Goal: Task Accomplishment & Management: Manage account settings

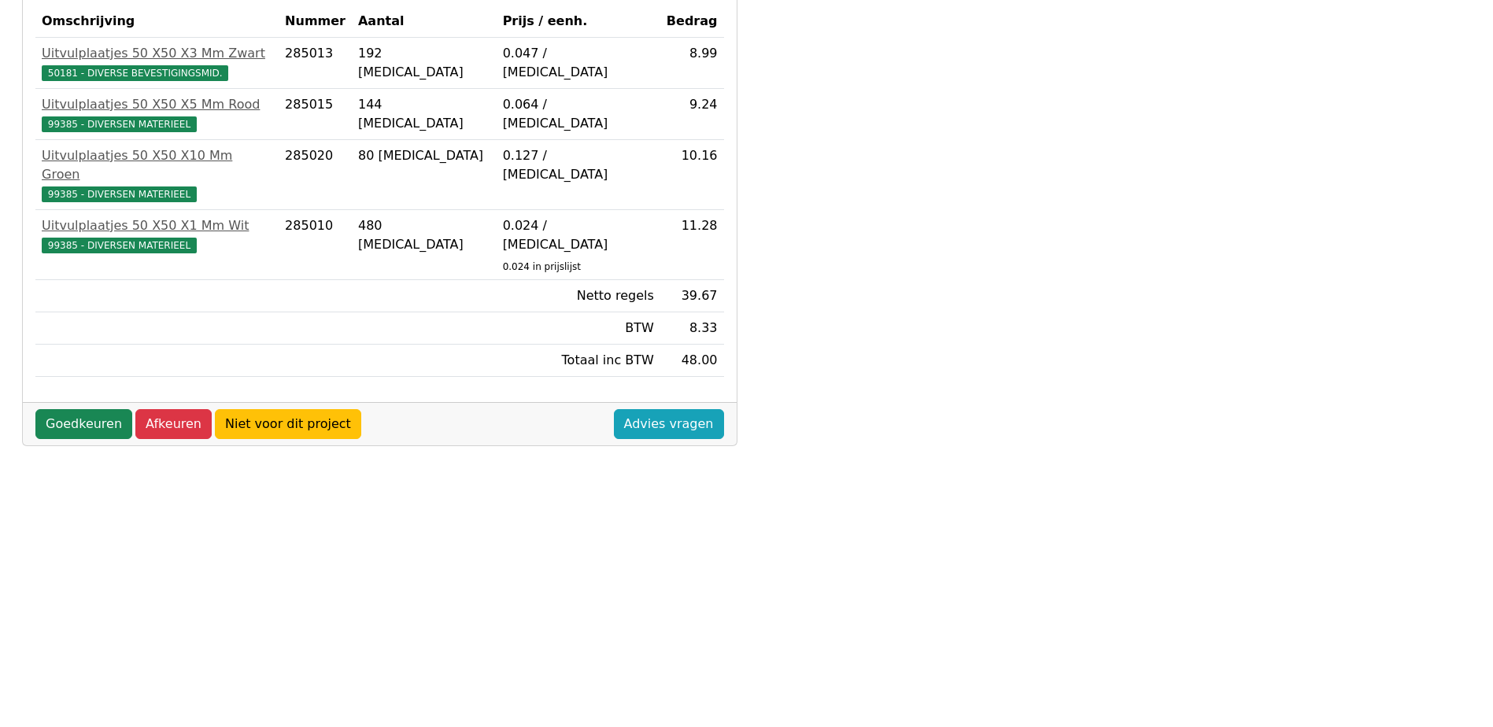
scroll to position [440, 0]
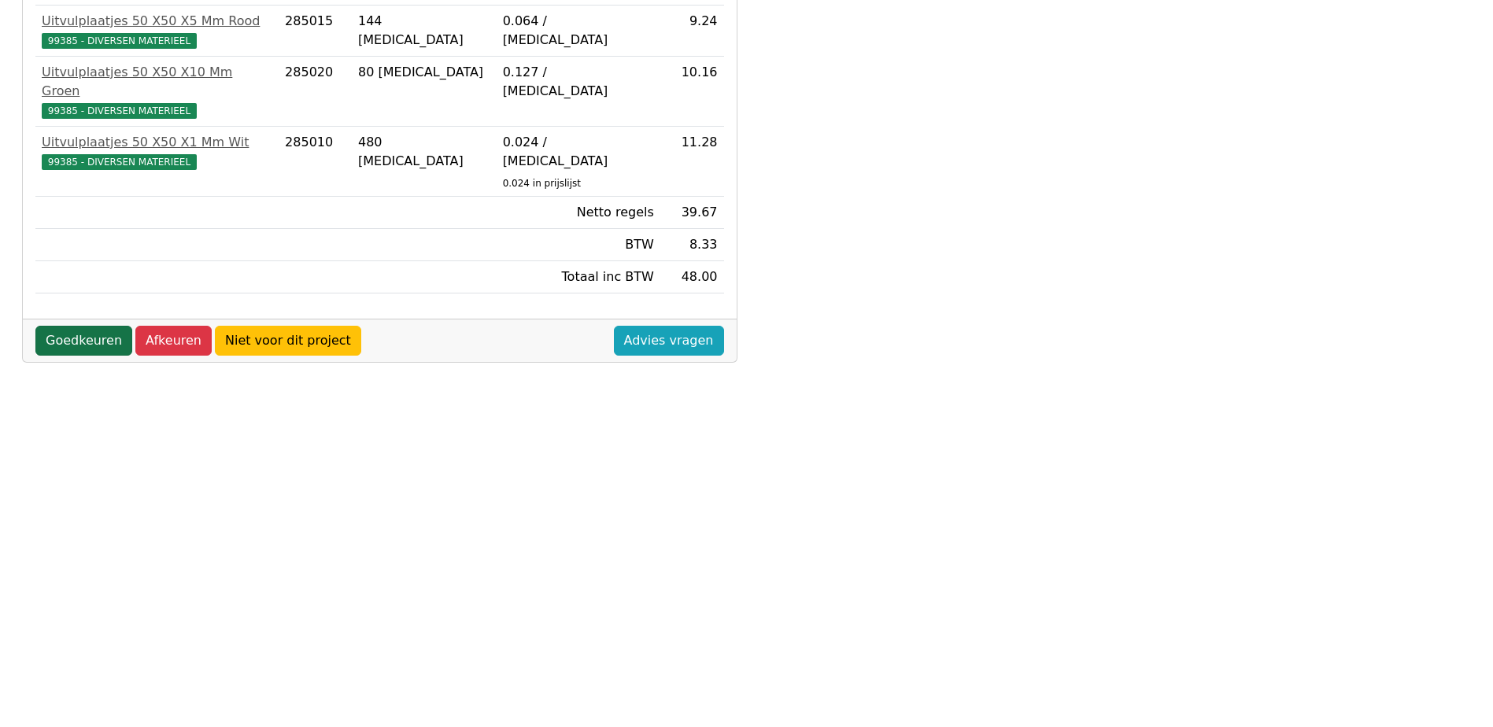
click at [87, 326] on link "Goedkeuren" at bounding box center [83, 341] width 97 height 30
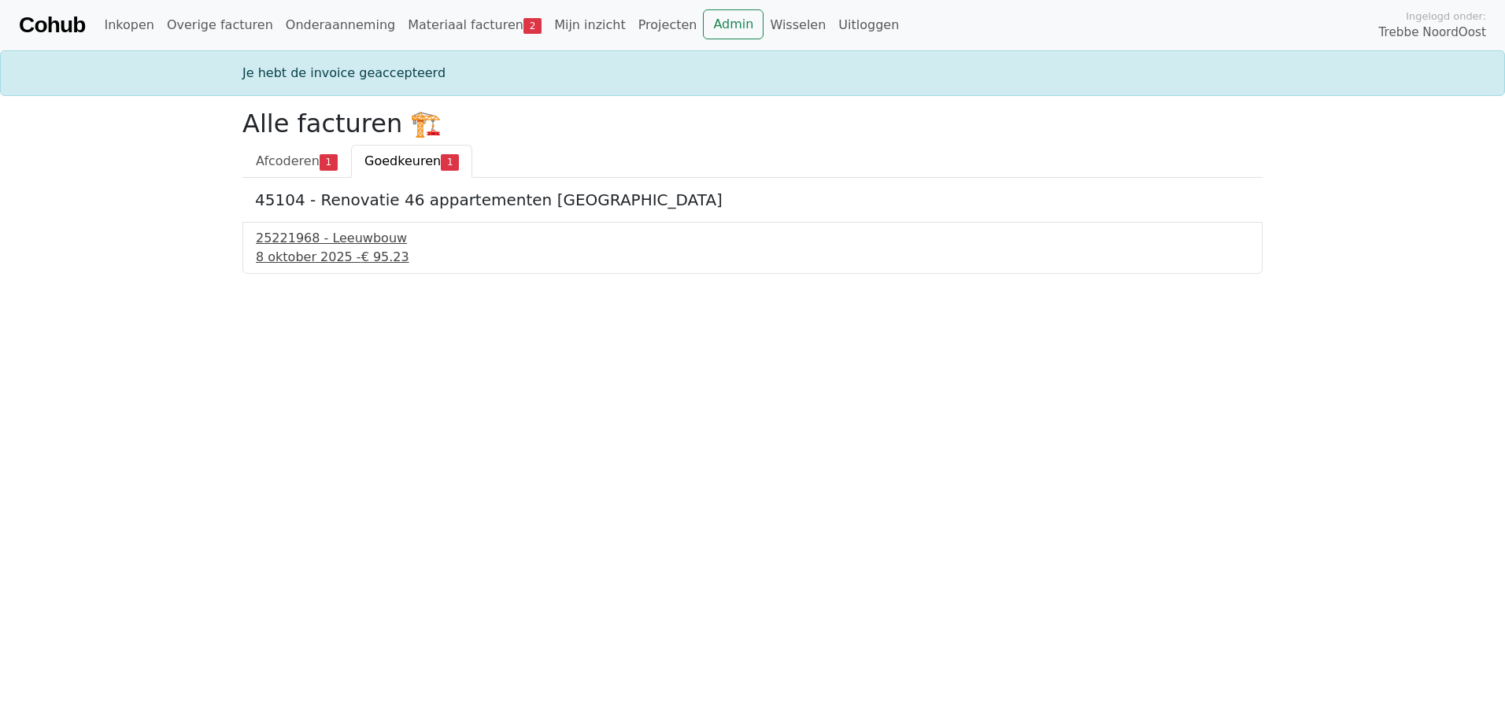
click at [328, 261] on div "[DATE] - € 95.23" at bounding box center [752, 257] width 993 height 19
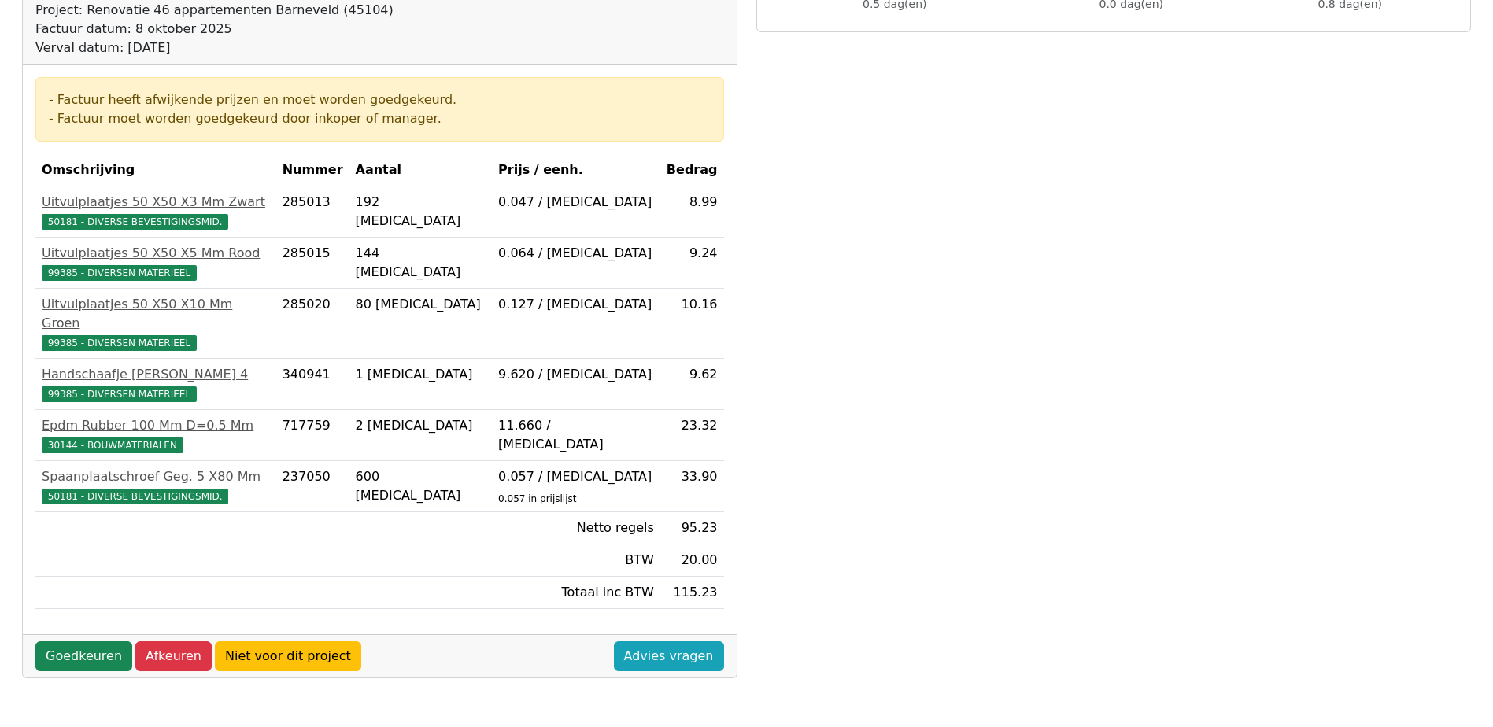
scroll to position [236, 0]
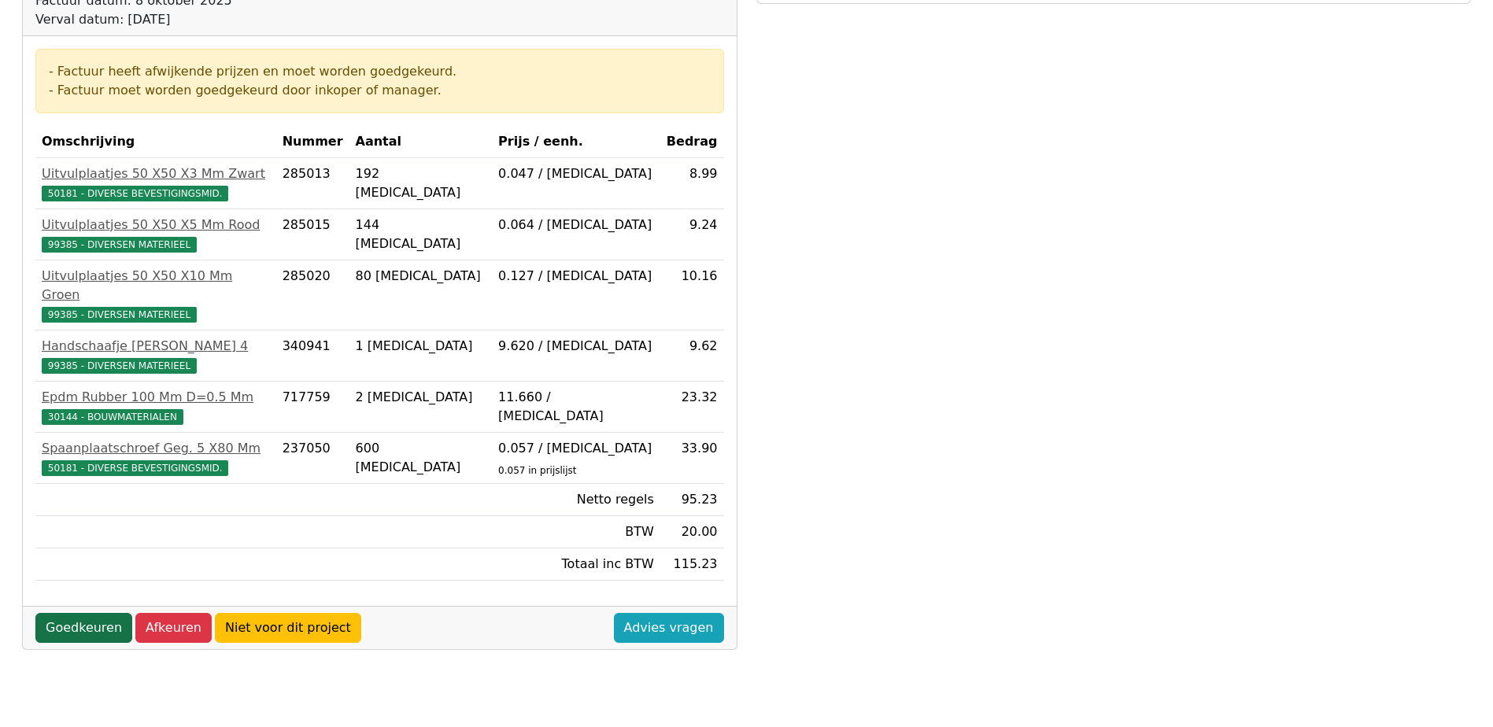
click at [58, 613] on link "Goedkeuren" at bounding box center [83, 628] width 97 height 30
